Goal: Task Accomplishment & Management: Complete application form

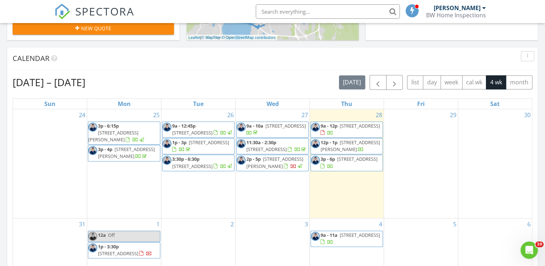
scroll to position [252, 0]
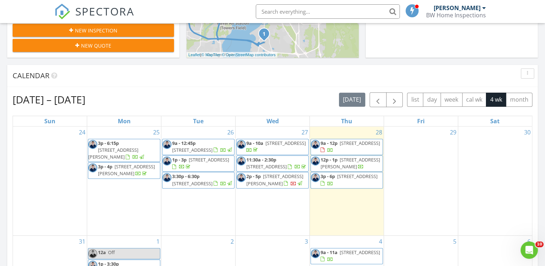
click at [401, 152] on div "29" at bounding box center [421, 180] width 74 height 109
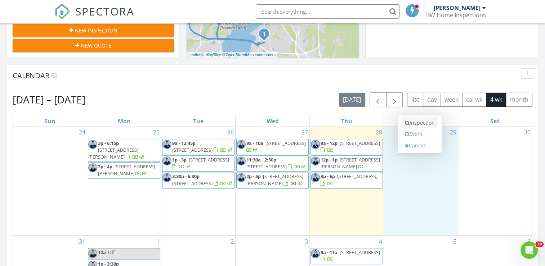
click at [418, 120] on link "Inspection" at bounding box center [419, 123] width 37 height 12
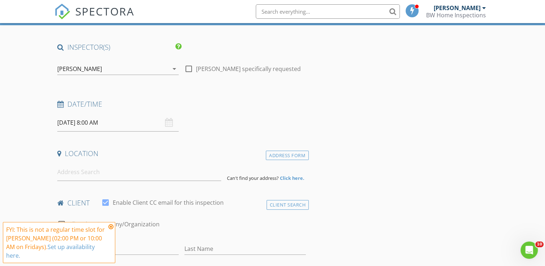
scroll to position [72, 0]
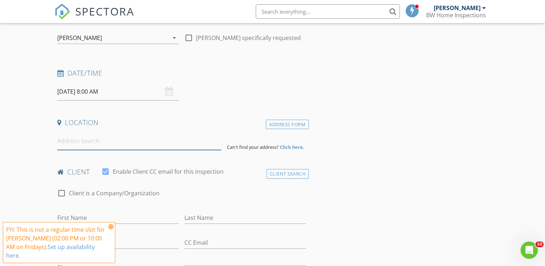
click at [103, 138] on input at bounding box center [139, 141] width 164 height 18
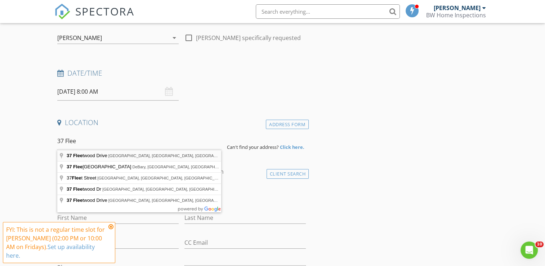
type input "[STREET_ADDRESS]"
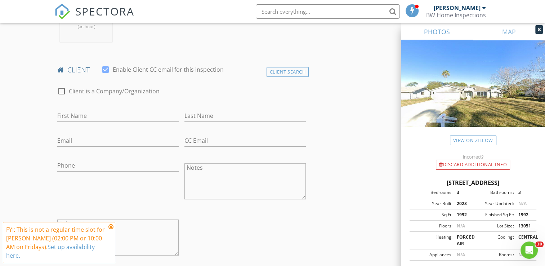
scroll to position [360, 0]
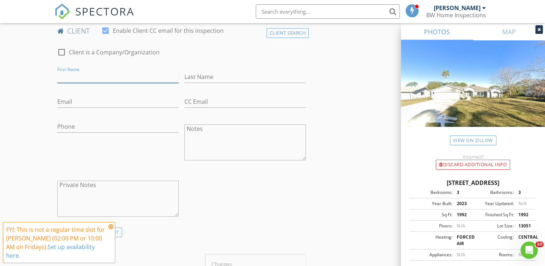
drag, startPoint x: 124, startPoint y: 79, endPoint x: 121, endPoint y: 76, distance: 4.3
click at [124, 78] on input "First Name" at bounding box center [117, 77] width 121 height 12
type input "[PERSON_NAME]"
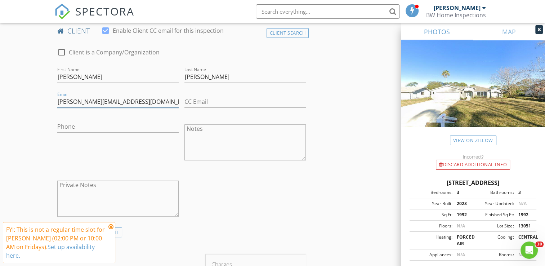
type input "[PERSON_NAME][EMAIL_ADDRESS][DOMAIN_NAME]"
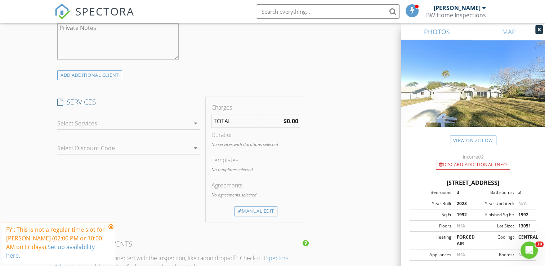
scroll to position [540, 0]
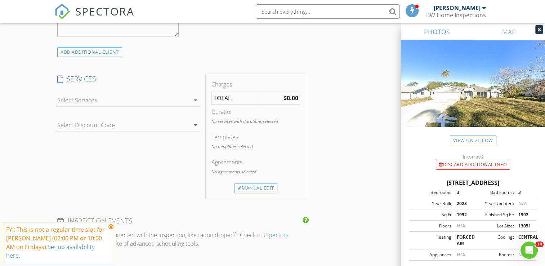
type input "[PHONE_NUMBER]"
click at [167, 104] on div at bounding box center [123, 100] width 133 height 12
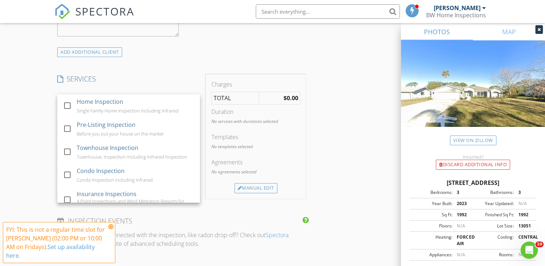
click at [167, 104] on div "Home Inspection Single Family Home Inspection including Infrared" at bounding box center [135, 105] width 117 height 23
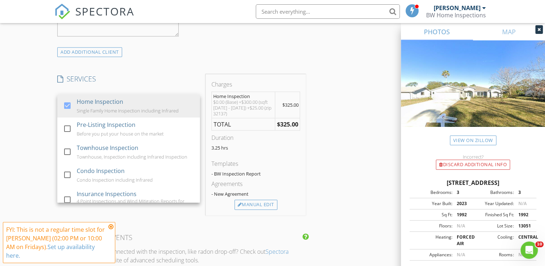
drag, startPoint x: 190, startPoint y: 71, endPoint x: 168, endPoint y: 98, distance: 35.3
click at [189, 71] on div "INSPECTOR(S) check_box [PERSON_NAME] PRIMARY check_box_outline_blank [PERSON_NA…" at bounding box center [181, 173] width 254 height 1261
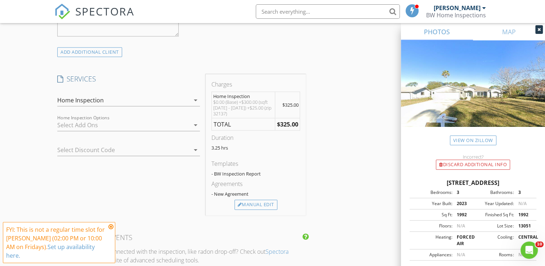
click at [152, 129] on div at bounding box center [123, 125] width 133 height 12
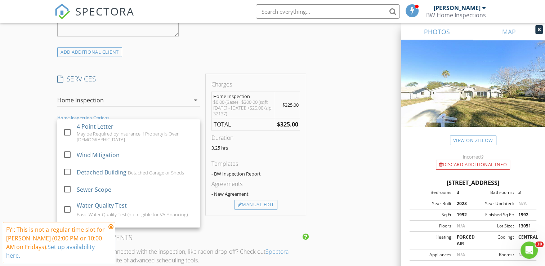
drag, startPoint x: 189, startPoint y: 76, endPoint x: 172, endPoint y: 113, distance: 41.1
click at [189, 76] on h4 "SERVICES" at bounding box center [128, 78] width 143 height 9
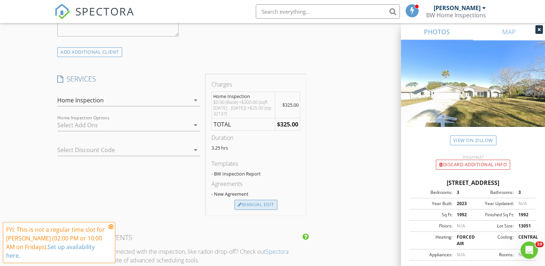
drag, startPoint x: 256, startPoint y: 204, endPoint x: 278, endPoint y: 194, distance: 24.2
click at [255, 203] on div "Manual Edit" at bounding box center [255, 204] width 43 height 10
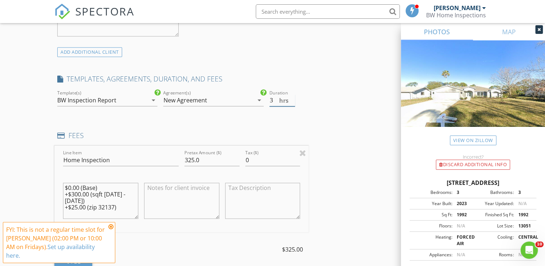
click at [292, 102] on input "3" at bounding box center [282, 100] width 26 height 12
click at [292, 102] on input "2.5" at bounding box center [282, 100] width 26 height 12
type input "2"
click at [292, 102] on input "2" at bounding box center [282, 100] width 26 height 12
click at [325, 116] on div "INSPECTOR(S) check_box [PERSON_NAME] PRIMARY check_box_outline_blank [PERSON_NA…" at bounding box center [272, 225] width 436 height 1365
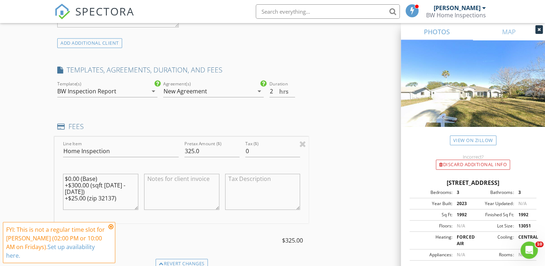
scroll to position [576, 0]
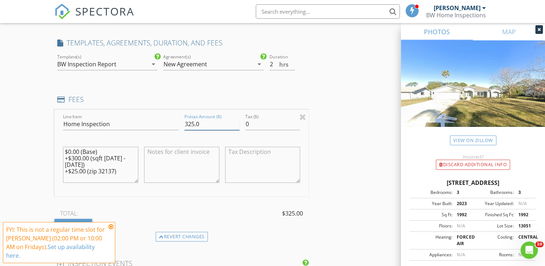
drag, startPoint x: 202, startPoint y: 123, endPoint x: 160, endPoint y: 120, distance: 42.6
click at [160, 120] on div "Line Item Home Inspection Pretax Amount ($) 325.0 Tax ($) 0 $0.00 (Base) +$300.…" at bounding box center [181, 152] width 254 height 87
type input "350"
drag, startPoint x: 130, startPoint y: 167, endPoint x: 71, endPoint y: 153, distance: 61.0
click at [37, 147] on div "New Inspection Click here to use the New Order Form INSPECTOR(S) check_box [PER…" at bounding box center [272, 178] width 545 height 1424
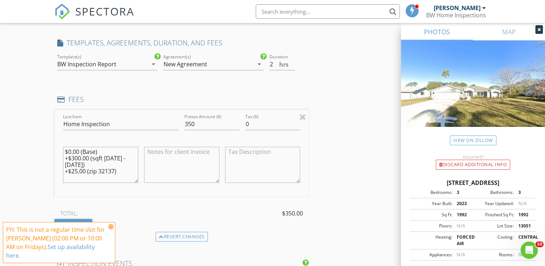
drag, startPoint x: 125, startPoint y: 171, endPoint x: 42, endPoint y: 135, distance: 91.0
click at [42, 135] on div "New Inspection Click here to use the New Order Form INSPECTOR(S) check_box [PER…" at bounding box center [272, 178] width 545 height 1424
click at [333, 128] on div "INSPECTOR(S) check_box [PERSON_NAME] PRIMARY check_box_outline_blank [PERSON_NA…" at bounding box center [272, 189] width 436 height 1365
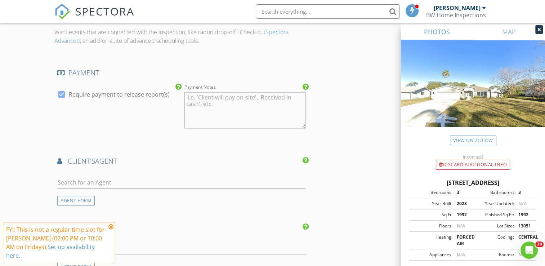
scroll to position [864, 0]
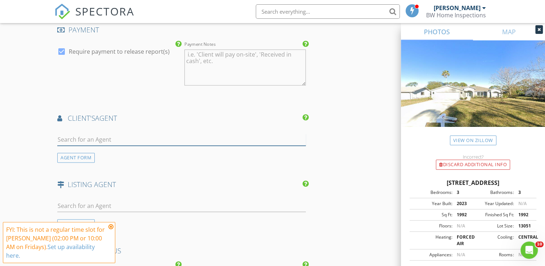
click at [149, 140] on input "text" at bounding box center [181, 140] width 248 height 12
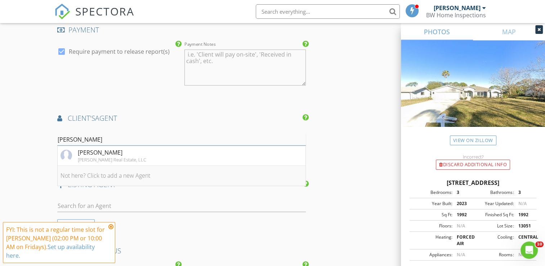
type input "[PERSON_NAME]"
click at [134, 170] on li "Not here? Click to add a new Agent" at bounding box center [182, 176] width 248 height 20
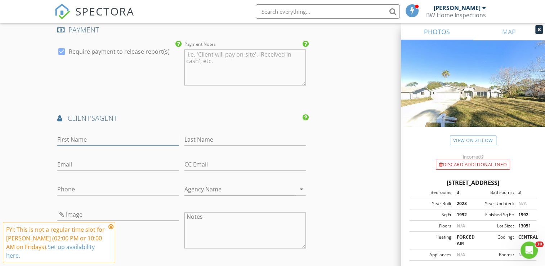
click at [96, 137] on input "First Name" at bounding box center [117, 140] width 121 height 12
type input "[PERSON_NAME]"
type input "Green"
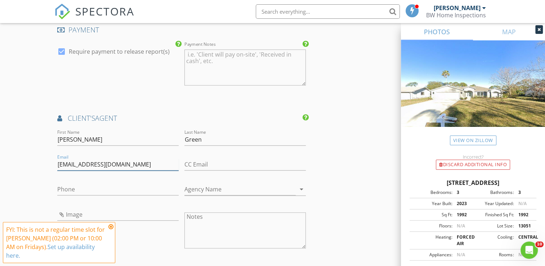
type input "[EMAIL_ADDRESS][DOMAIN_NAME]"
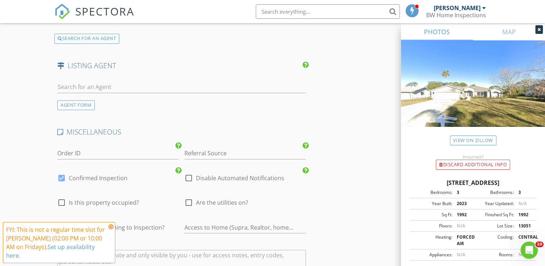
scroll to position [1188, 0]
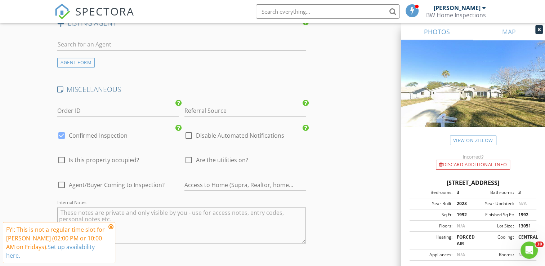
click at [186, 158] on div at bounding box center [189, 160] width 12 height 12
checkbox input "true"
drag, startPoint x: 130, startPoint y: 162, endPoint x: 127, endPoint y: 165, distance: 3.8
click at [130, 162] on div "check_box_outline_blank Is this property occupied?" at bounding box center [98, 164] width 82 height 17
click at [120, 183] on span "Agent/Buyer Coming to Inspection?" at bounding box center [117, 184] width 96 height 7
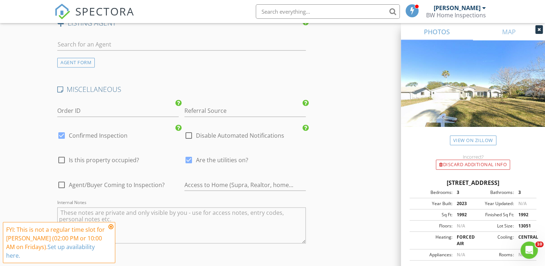
checkbox input "true"
drag, startPoint x: 121, startPoint y: 155, endPoint x: 119, endPoint y: 166, distance: 11.7
click at [121, 156] on span "Is this property occupied?" at bounding box center [104, 159] width 70 height 7
checkbox input "true"
click at [112, 181] on span "Agent/Buyer Coming to Inspection?" at bounding box center [117, 184] width 96 height 7
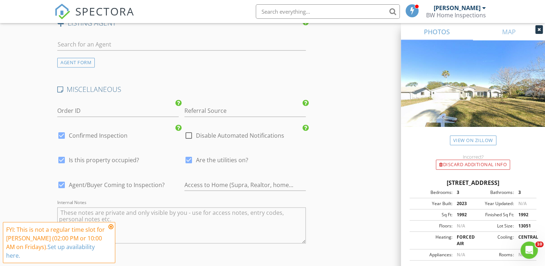
checkbox input "false"
click at [122, 154] on div "check_box Is this property occupied?" at bounding box center [117, 163] width 121 height 19
click at [118, 159] on span "Is this property occupied?" at bounding box center [104, 159] width 70 height 7
checkbox input "false"
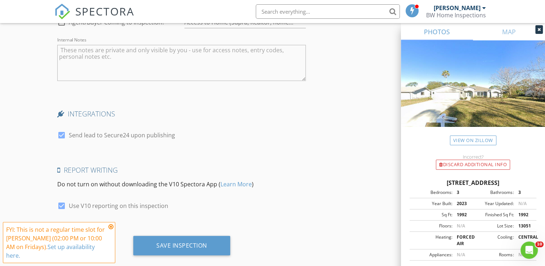
scroll to position [1360, 0]
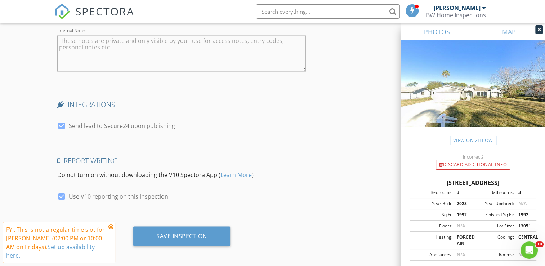
click at [60, 126] on div at bounding box center [61, 125] width 12 height 12
checkbox input "false"
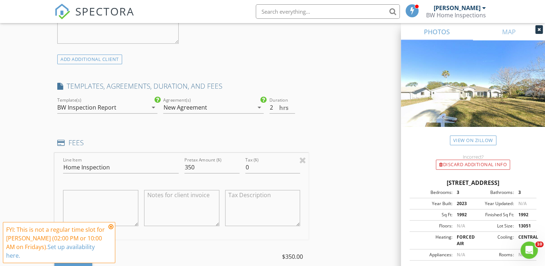
scroll to position [568, 0]
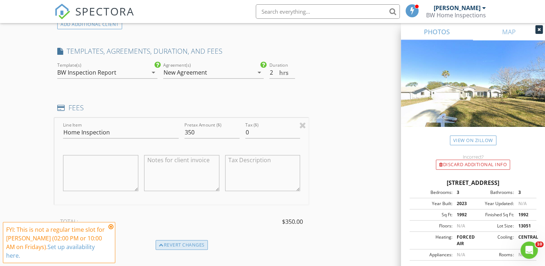
click at [169, 242] on div "Revert changes" at bounding box center [182, 245] width 52 height 10
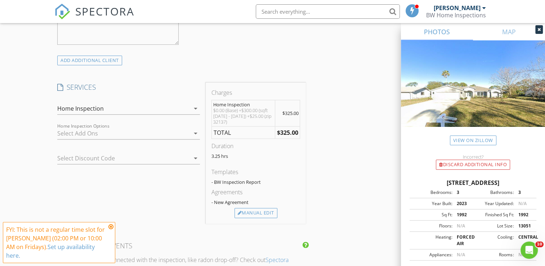
scroll to position [496, 0]
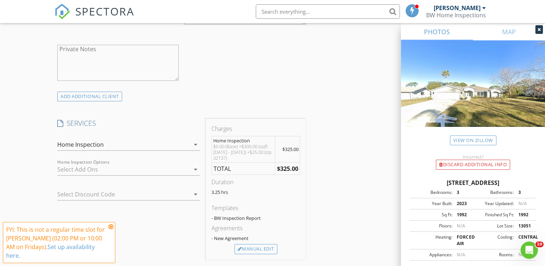
click at [180, 170] on div at bounding box center [123, 169] width 133 height 12
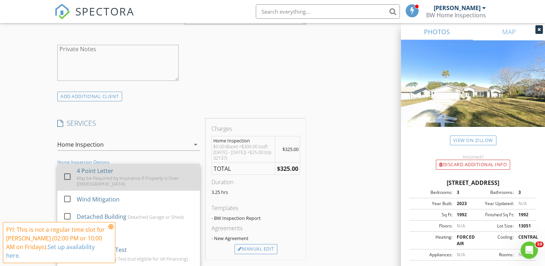
click at [179, 170] on div "4 Point Letter May be Required by Insurance if Property is Over [DEMOGRAPHIC_DA…" at bounding box center [135, 176] width 117 height 27
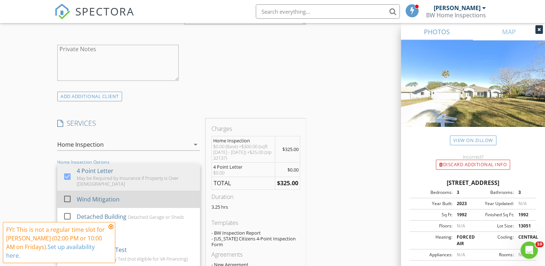
click at [147, 199] on div "Wind Mitigation" at bounding box center [135, 199] width 117 height 14
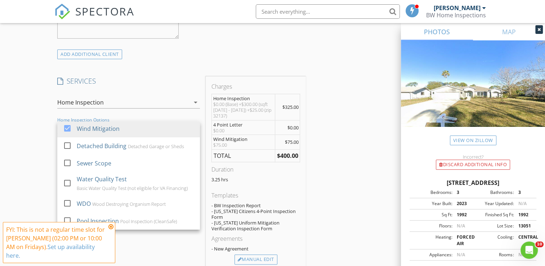
scroll to position [568, 0]
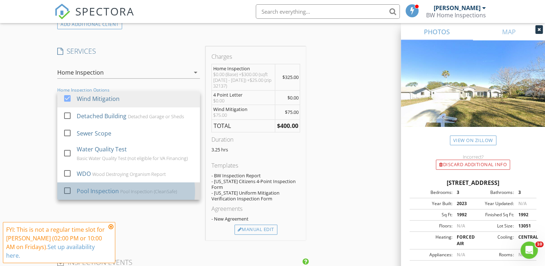
click at [92, 184] on div "Pool Inspection Pool Inspection (CleanSafe)" at bounding box center [135, 191] width 117 height 14
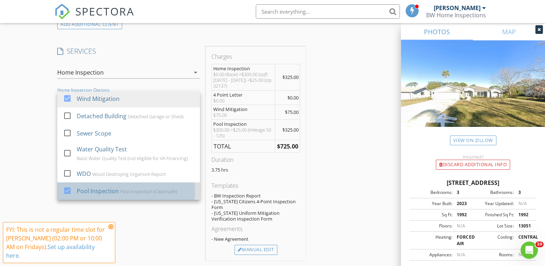
drag, startPoint x: 126, startPoint y: 192, endPoint x: 130, endPoint y: 179, distance: 13.2
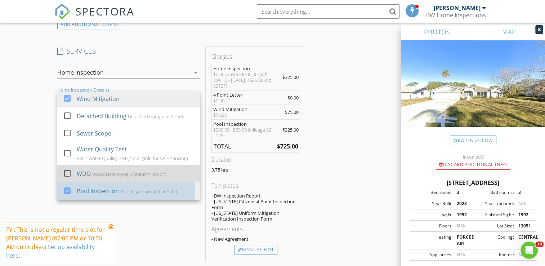
click at [126, 190] on div "Pool Inspection (CleanSafe)" at bounding box center [149, 191] width 57 height 6
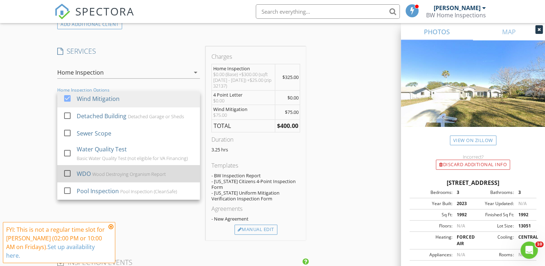
click at [133, 176] on div "Wood Destroying Organism Report" at bounding box center [129, 174] width 73 height 6
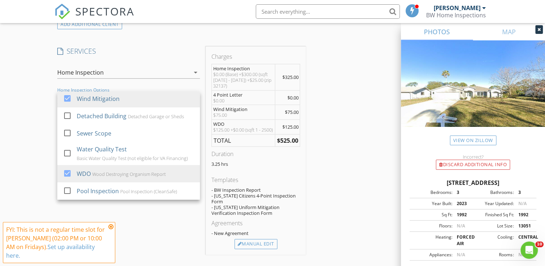
drag, startPoint x: 336, startPoint y: 180, endPoint x: 324, endPoint y: 183, distance: 12.0
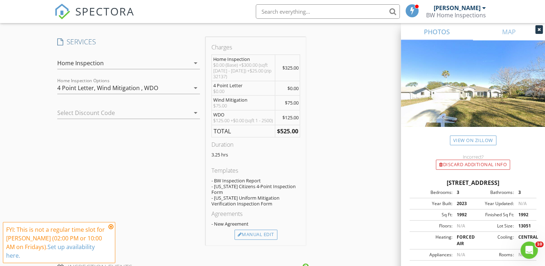
scroll to position [604, 0]
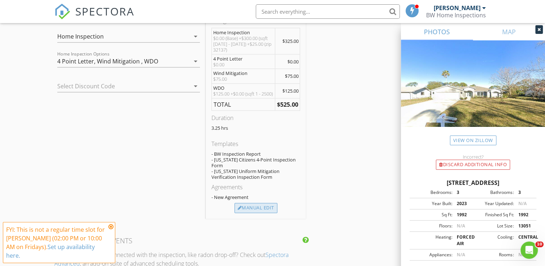
click at [259, 208] on div "Manual Edit" at bounding box center [255, 208] width 43 height 10
type input "325.0"
type textarea "$0.00 (Base) +$300.00 (sqft [DATE] - [DATE]) +$25.00 (zip 32137)"
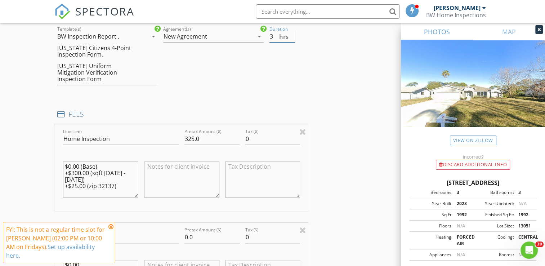
click at [293, 38] on input "3" at bounding box center [282, 37] width 26 height 12
click at [293, 38] on input "2.5" at bounding box center [282, 37] width 26 height 12
type input "2"
click at [293, 38] on input "2" at bounding box center [282, 37] width 26 height 12
drag, startPoint x: 212, startPoint y: 137, endPoint x: 117, endPoint y: 132, distance: 94.8
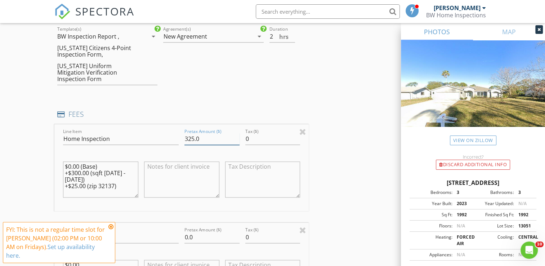
click at [117, 132] on div "Line Item Home Inspection Pretax Amount ($) 325.0 Tax ($) 0 $0.00 (Base) +$300.…" at bounding box center [181, 167] width 254 height 87
type input "350"
drag, startPoint x: 119, startPoint y: 180, endPoint x: 48, endPoint y: 160, distance: 73.7
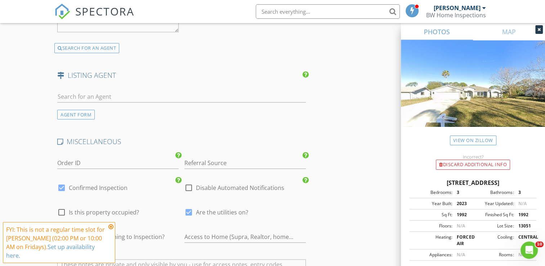
scroll to position [1504, 0]
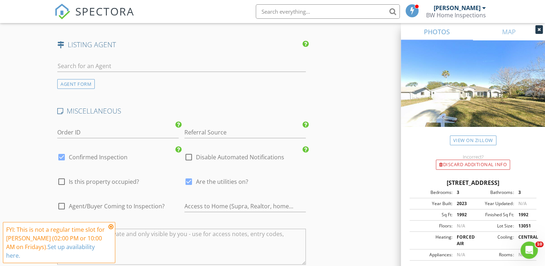
click at [192, 151] on div at bounding box center [189, 157] width 12 height 12
checkbox input "true"
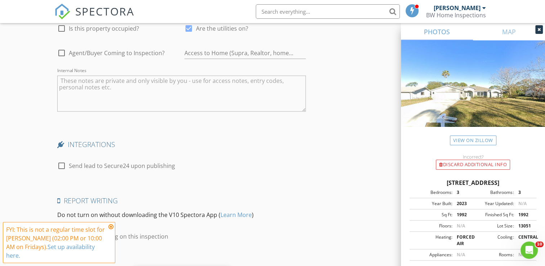
scroll to position [1691, 0]
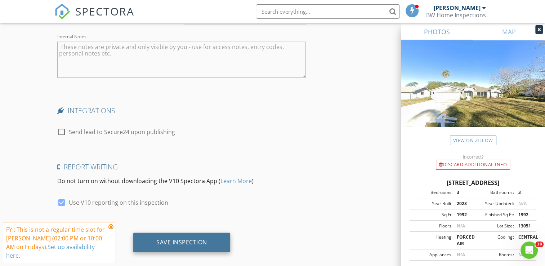
click at [184, 238] on div "Save Inspection" at bounding box center [181, 241] width 51 height 7
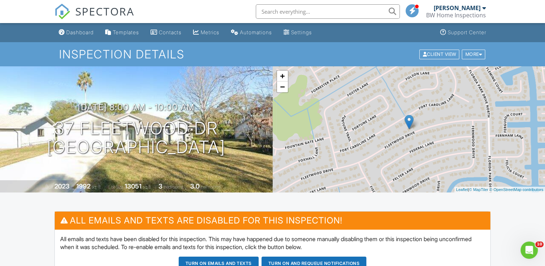
click at [465, 13] on div "BW Home Inspections" at bounding box center [456, 15] width 60 height 7
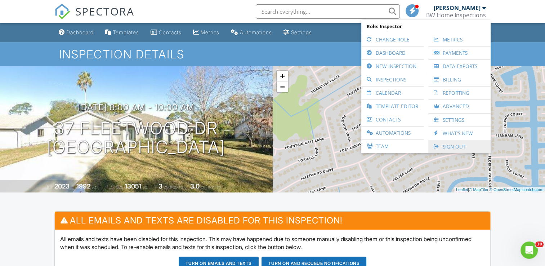
click at [443, 143] on link "Sign Out" at bounding box center [459, 146] width 55 height 13
